Goal: Task Accomplishment & Management: Use online tool/utility

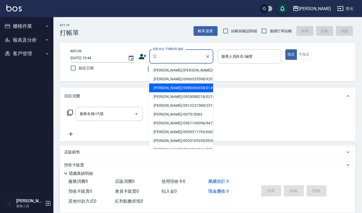
type input "[PERSON_NAME]/0980066558/01499"
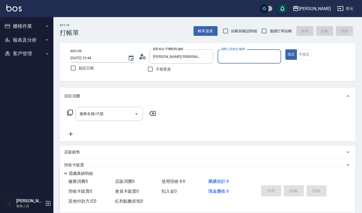
type input "Ruby-17"
click at [285, 49] on button "指定" at bounding box center [290, 54] width 11 height 10
type button "true"
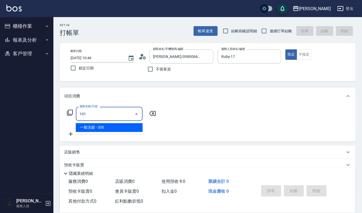
type input "一般洗髮(101)"
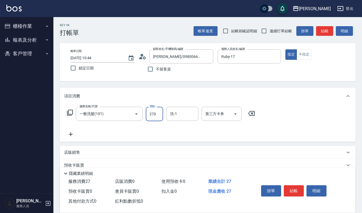
type input "270"
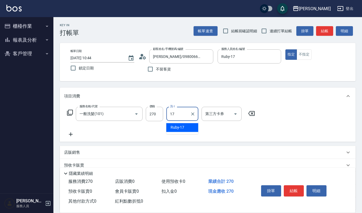
type input "Ruby-17"
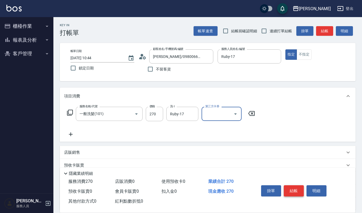
click at [295, 187] on button "結帳" at bounding box center [294, 190] width 20 height 11
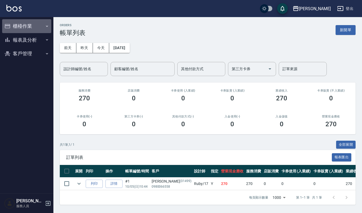
click at [30, 25] on button "櫃檯作業" at bounding box center [26, 26] width 49 height 14
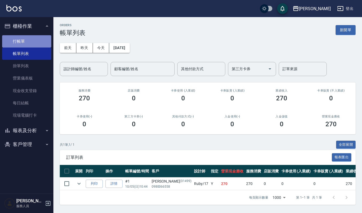
click at [32, 37] on link "打帳單" at bounding box center [26, 41] width 49 height 12
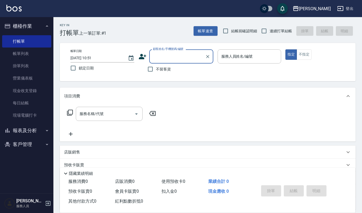
click at [161, 59] on input "顧客姓名/手機號碼/編號" at bounding box center [177, 56] width 51 height 9
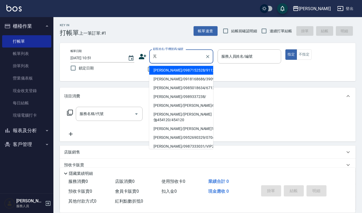
click at [193, 73] on li "[PERSON_NAME]/0987152528/911225" at bounding box center [181, 70] width 64 height 9
type input "[PERSON_NAME]/0987152528/911225"
type input "Joalin-6"
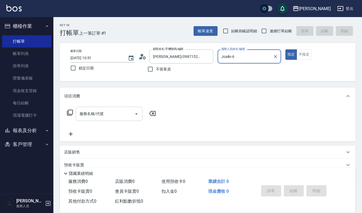
click at [123, 116] on input "服務名稱/代號" at bounding box center [105, 113] width 54 height 9
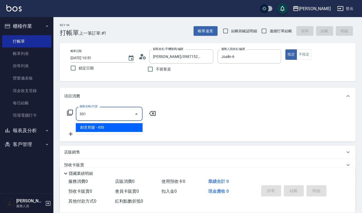
type input "創意剪髮(301)"
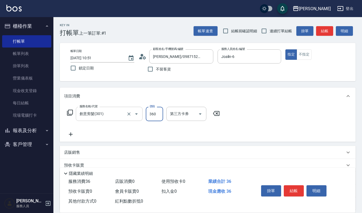
type input "360"
click at [294, 191] on button "結帳" at bounding box center [294, 190] width 20 height 11
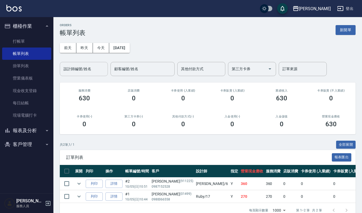
click at [92, 72] on input "設計師編號/姓名" at bounding box center [83, 68] width 43 height 9
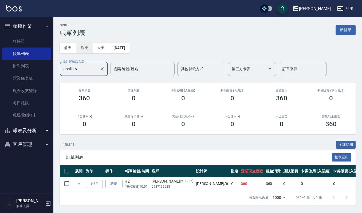
type input "Joalin-6"
click at [84, 50] on button "昨天" at bounding box center [84, 48] width 17 height 10
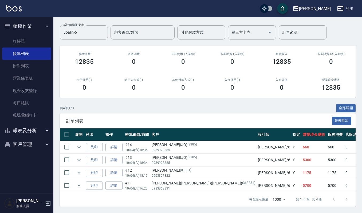
scroll to position [43, 0]
click at [28, 34] on ul "打帳單 帳單列表 掛單列表 營業儀表板 現金收支登錄 每日結帳 現場電腦打卡" at bounding box center [26, 78] width 49 height 91
click at [25, 40] on link "打帳單" at bounding box center [26, 41] width 49 height 12
